Goal: Information Seeking & Learning: Learn about a topic

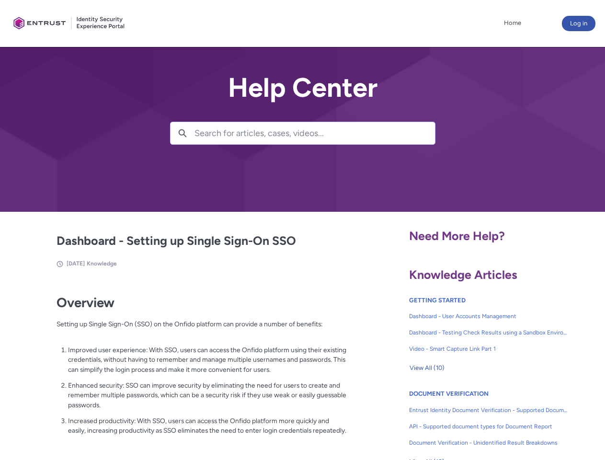
click at [182, 133] on lightning-primitive-icon "button" at bounding box center [182, 132] width 9 height 7
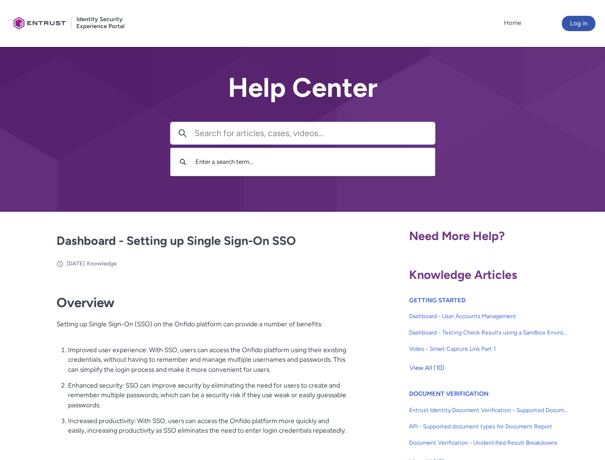
click at [183, 366] on p "Improved user experience: With SSO, users can access the Onfido platform using …" at bounding box center [207, 360] width 279 height 30
click at [427, 368] on span "View All (10)" at bounding box center [426, 367] width 35 height 14
click at [462, 419] on link "API - Supported document types for Document Report" at bounding box center [488, 426] width 159 height 16
